Goal: Information Seeking & Learning: Learn about a topic

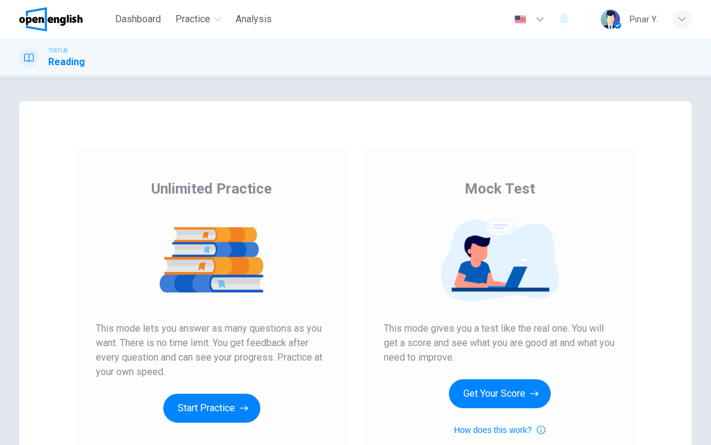
scroll to position [31, 0]
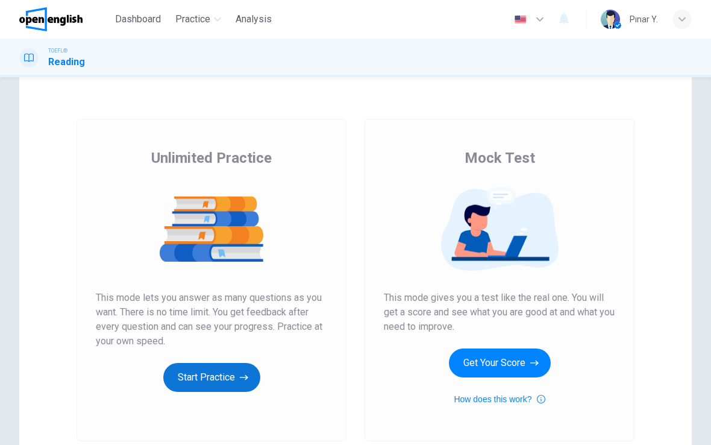
click at [240, 371] on icon "button" at bounding box center [244, 377] width 8 height 12
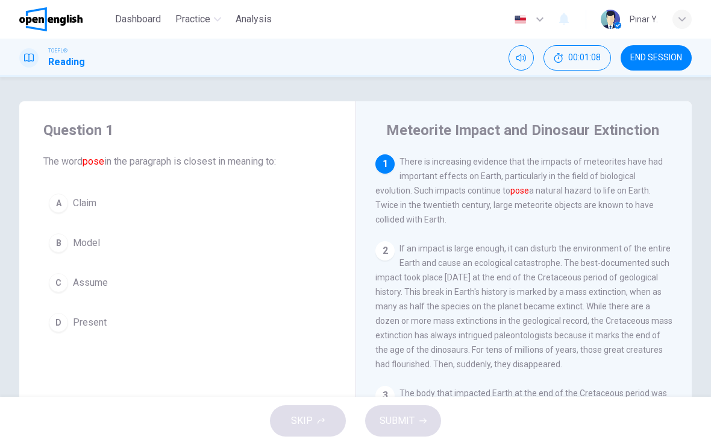
click at [80, 190] on button "A Claim" at bounding box center [187, 203] width 288 height 30
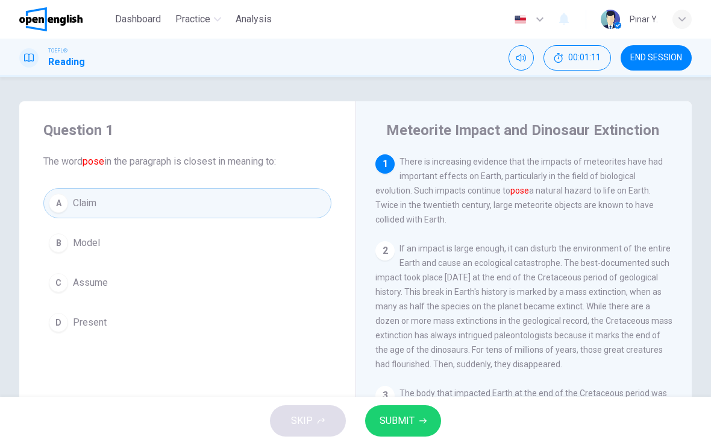
click at [403, 421] on span "SUBMIT" at bounding box center [397, 420] width 35 height 17
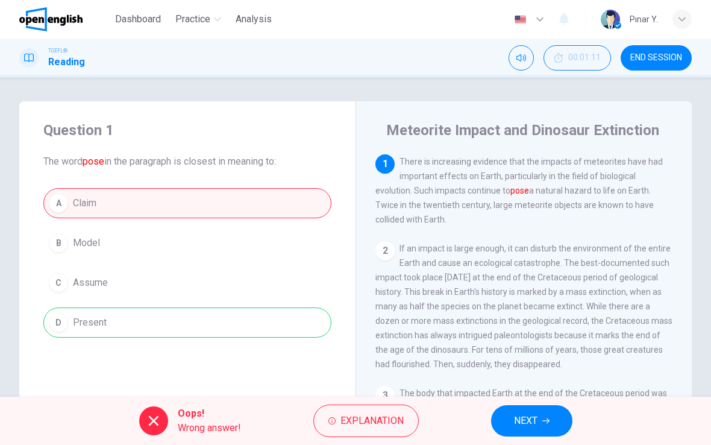
click at [533, 431] on button "NEXT" at bounding box center [531, 420] width 81 height 31
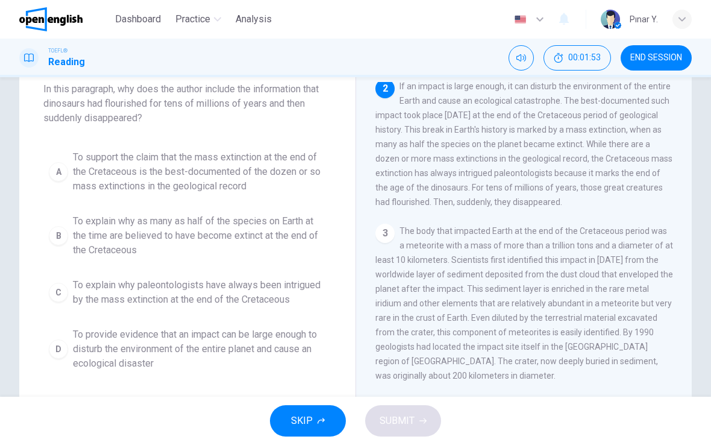
scroll to position [73, 0]
click at [130, 162] on span "To support the claim that the mass extinction at the end of the Cretaceous is t…" at bounding box center [199, 170] width 253 height 43
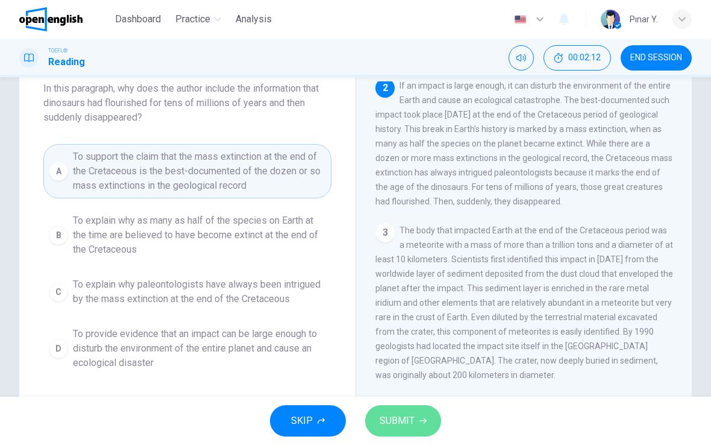
click at [398, 417] on span "SUBMIT" at bounding box center [397, 420] width 35 height 17
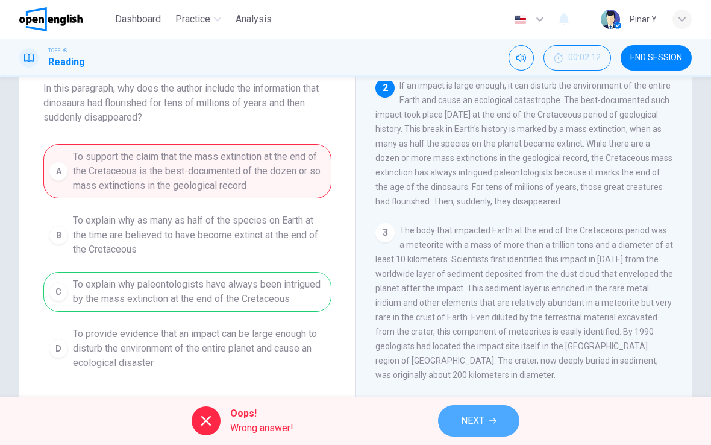
click at [493, 420] on icon "button" at bounding box center [492, 420] width 7 height 7
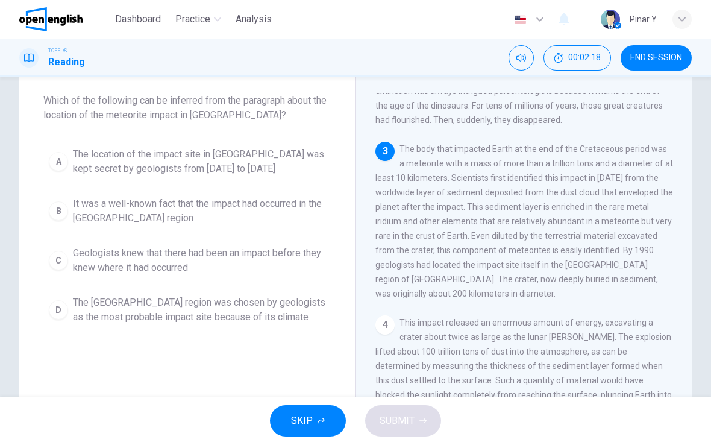
scroll to position [184, 0]
click at [145, 154] on span "The location of the impact site in [GEOGRAPHIC_DATA] was kept secret by geologi…" at bounding box center [199, 161] width 253 height 29
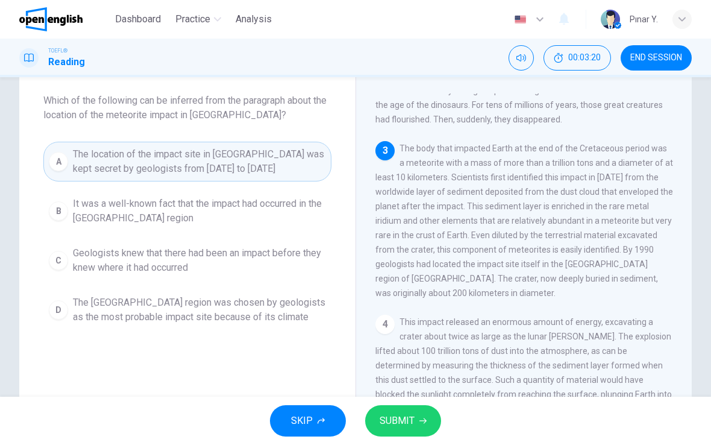
click at [406, 416] on span "SUBMIT" at bounding box center [397, 420] width 35 height 17
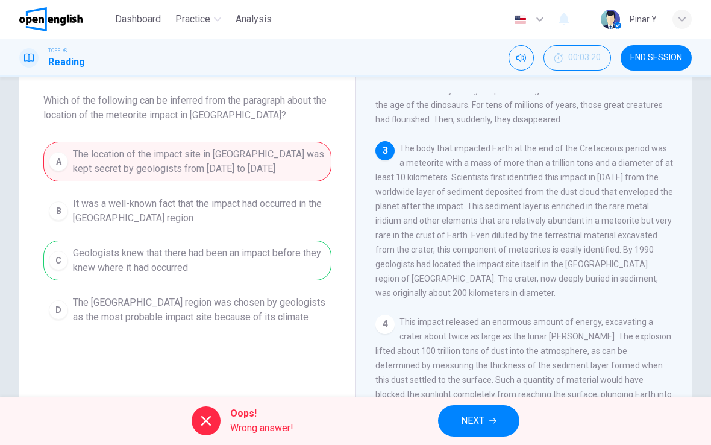
click at [460, 407] on button "NEXT" at bounding box center [478, 420] width 81 height 31
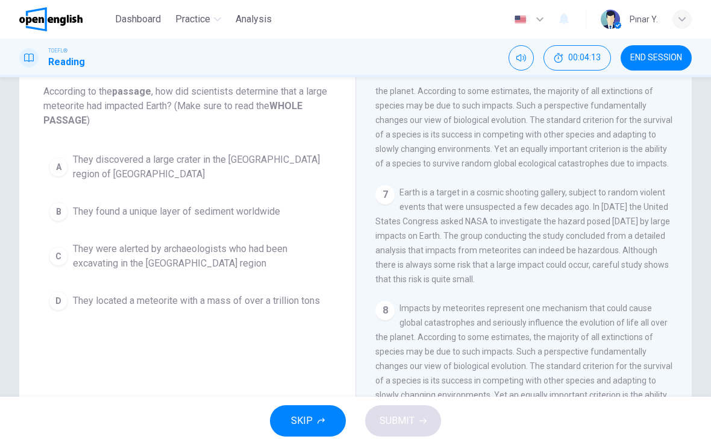
scroll to position [69, 0]
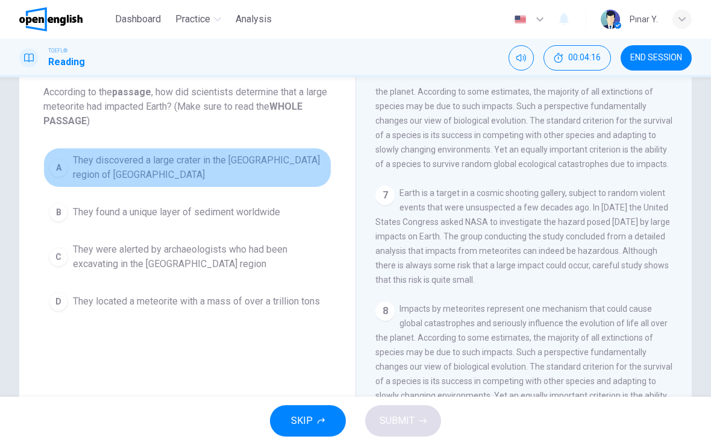
click at [106, 163] on span "They discovered a large crater in the [GEOGRAPHIC_DATA] region of [GEOGRAPHIC_D…" at bounding box center [199, 167] width 253 height 29
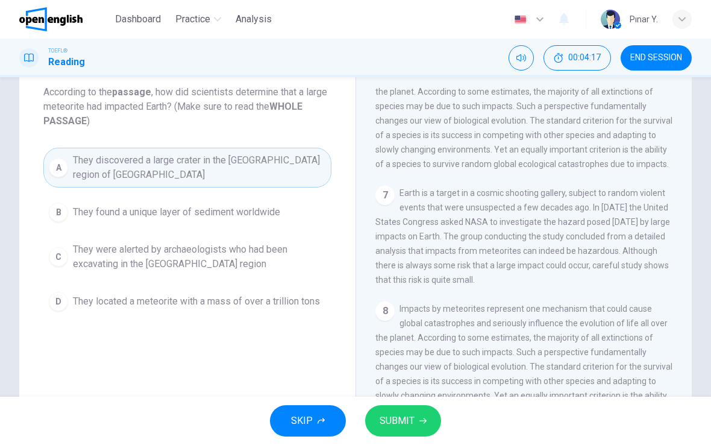
click at [409, 415] on span "SUBMIT" at bounding box center [397, 420] width 35 height 17
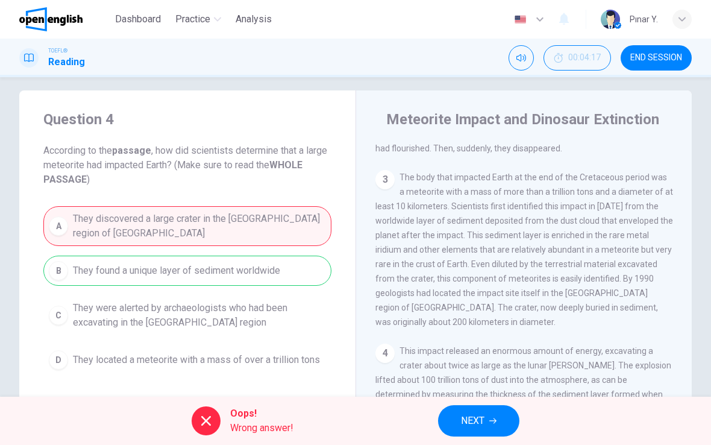
scroll to position [206, 0]
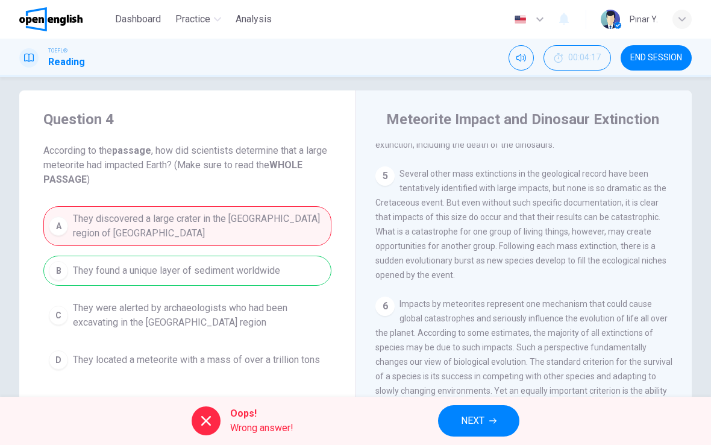
click at [502, 417] on button "NEXT" at bounding box center [478, 420] width 81 height 31
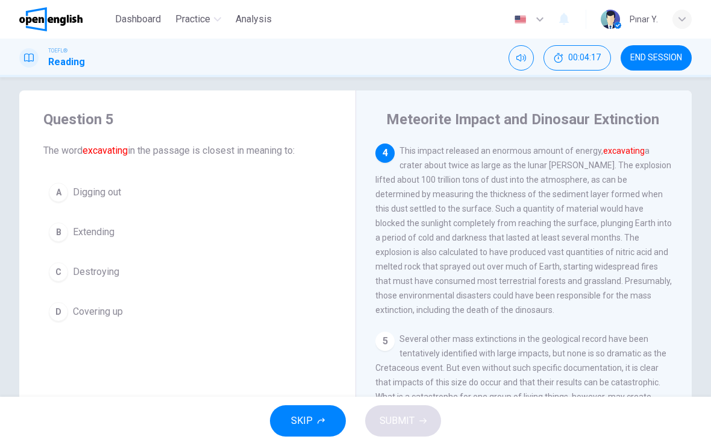
scroll to position [405, 0]
click at [111, 192] on span "Digging out" at bounding box center [97, 192] width 48 height 14
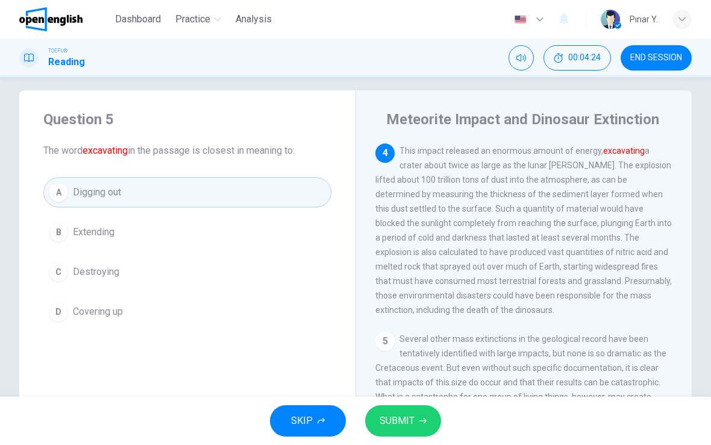
click at [392, 418] on span "SUBMIT" at bounding box center [397, 420] width 35 height 17
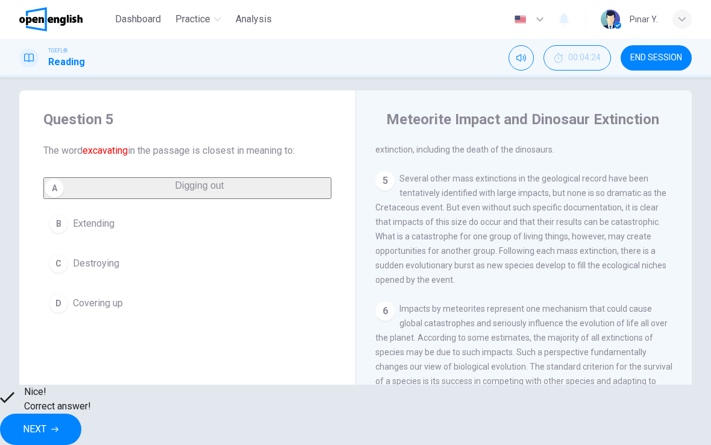
scroll to position [565, 0]
click at [81, 418] on button "NEXT" at bounding box center [40, 428] width 81 height 31
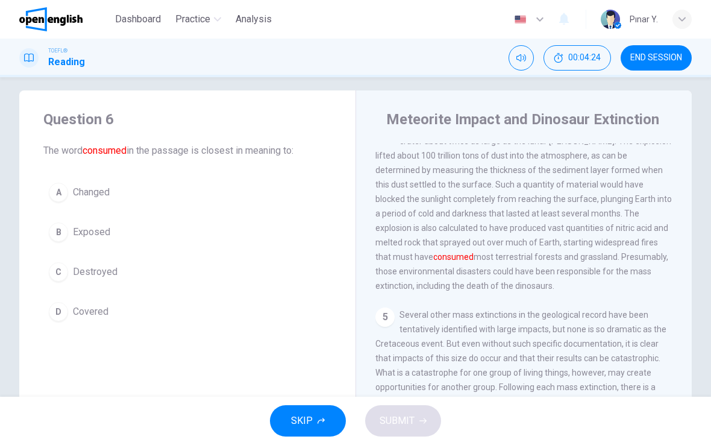
scroll to position [405, 0]
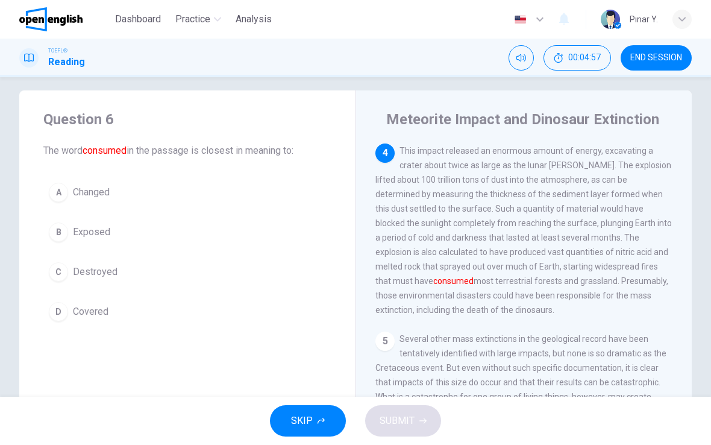
click at [114, 266] on span "Destroyed" at bounding box center [95, 272] width 45 height 14
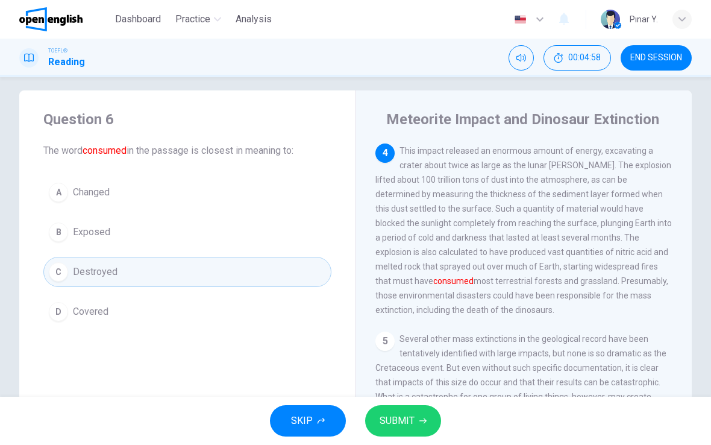
click at [419, 417] on icon "button" at bounding box center [422, 420] width 7 height 7
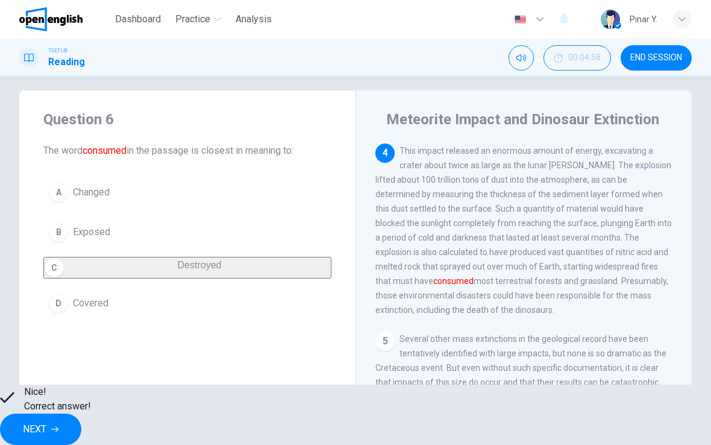
click at [81, 413] on button "NEXT" at bounding box center [40, 428] width 81 height 31
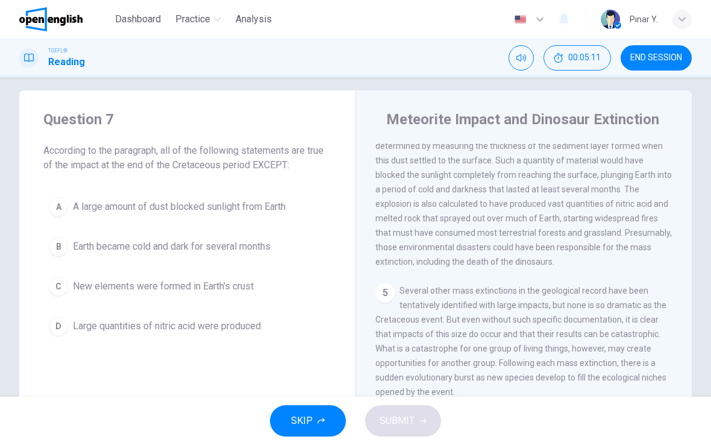
scroll to position [17, 0]
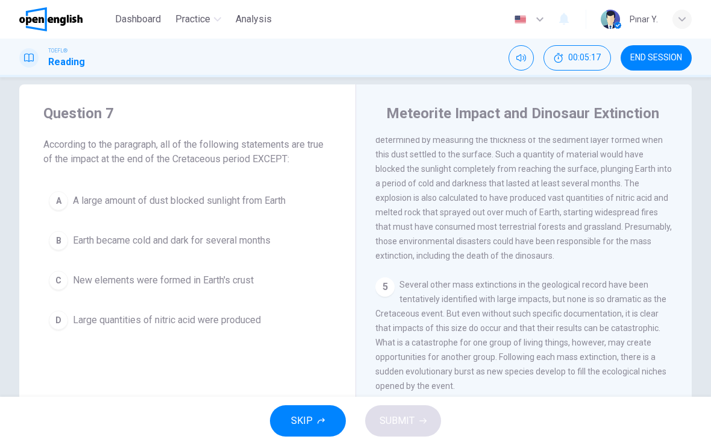
click at [154, 247] on span "Earth became cold and dark for several months" at bounding box center [172, 240] width 198 height 14
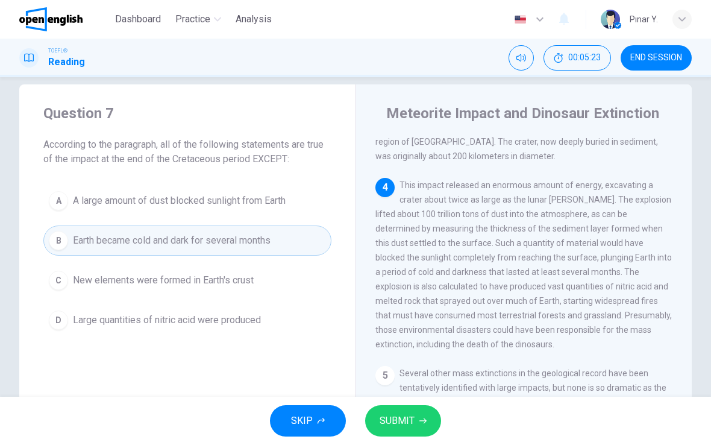
scroll to position [365, 0]
click at [138, 199] on span "A large amount of dust blocked sunlight from Earth" at bounding box center [179, 200] width 213 height 14
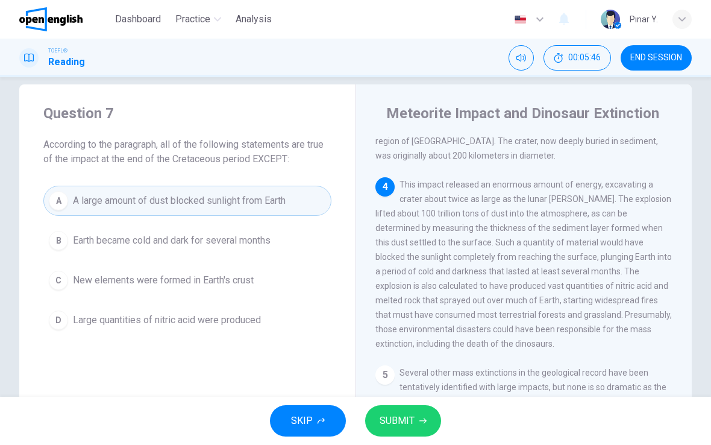
click at [140, 284] on span "New elements were formed in Earth's crust" at bounding box center [163, 280] width 181 height 14
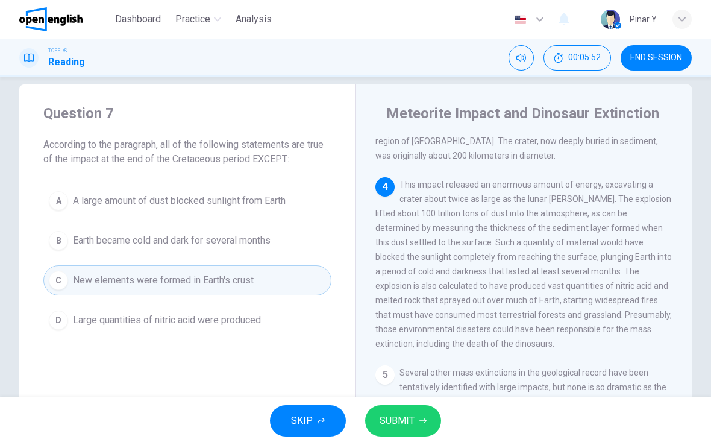
click at [400, 408] on button "SUBMIT" at bounding box center [403, 420] width 76 height 31
